Goal: Check status: Check status

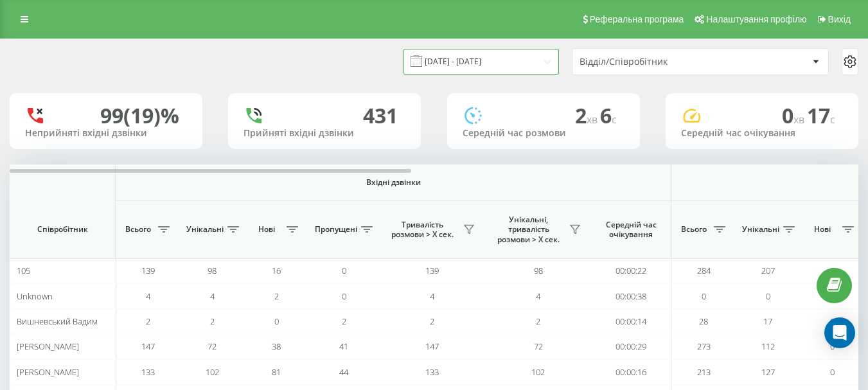
click at [515, 56] on input "[DATE] - [DATE]" at bounding box center [480, 61] width 155 height 25
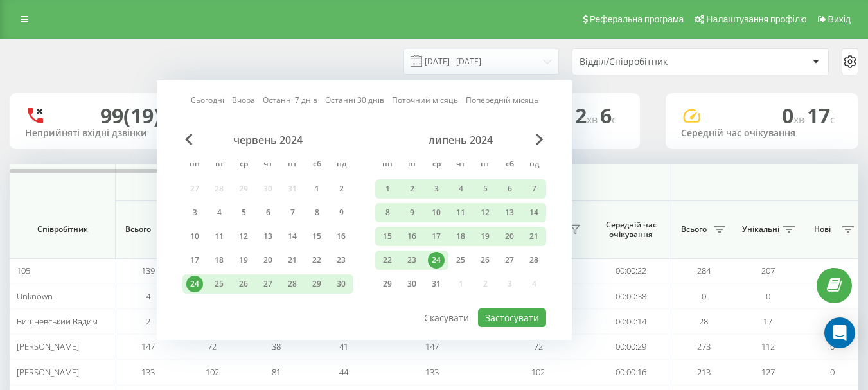
click at [218, 100] on link "Сьогодні" at bounding box center [207, 100] width 33 height 12
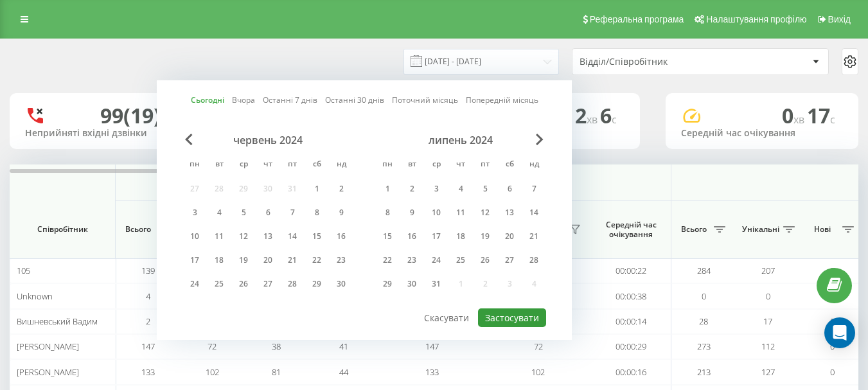
click at [505, 318] on button "Застосувати" at bounding box center [512, 317] width 68 height 19
type input "[DATE] - [DATE]"
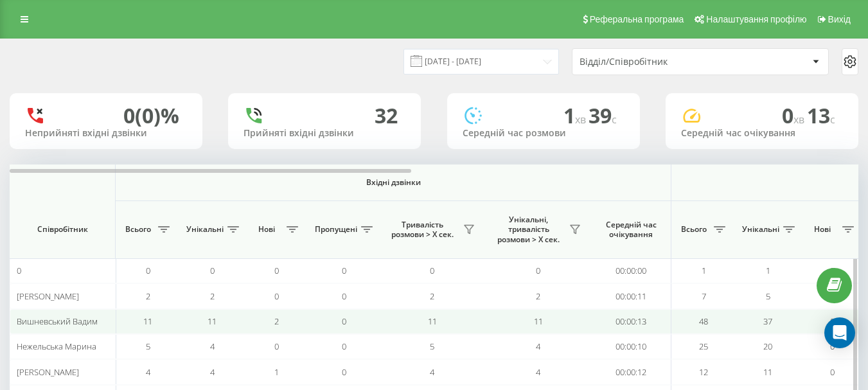
click at [310, 315] on td "0" at bounding box center [343, 321] width 71 height 25
click at [311, 315] on td "0" at bounding box center [343, 321] width 71 height 25
click at [172, 323] on td "11" at bounding box center [148, 321] width 64 height 25
click at [256, 323] on td "2" at bounding box center [276, 321] width 64 height 25
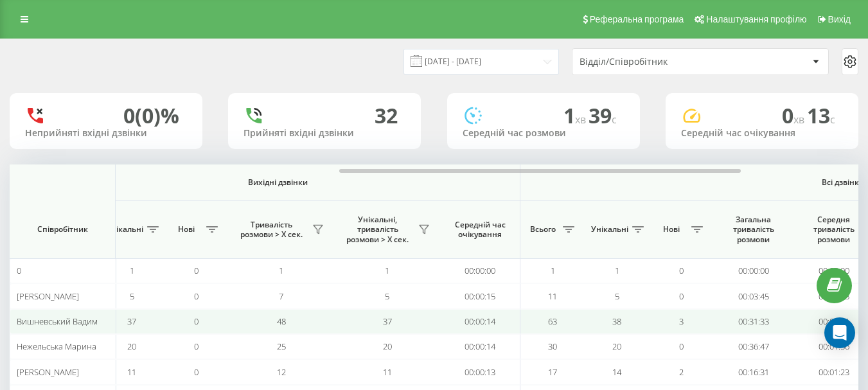
scroll to position [0, 655]
